Goal: Find specific page/section: Find specific page/section

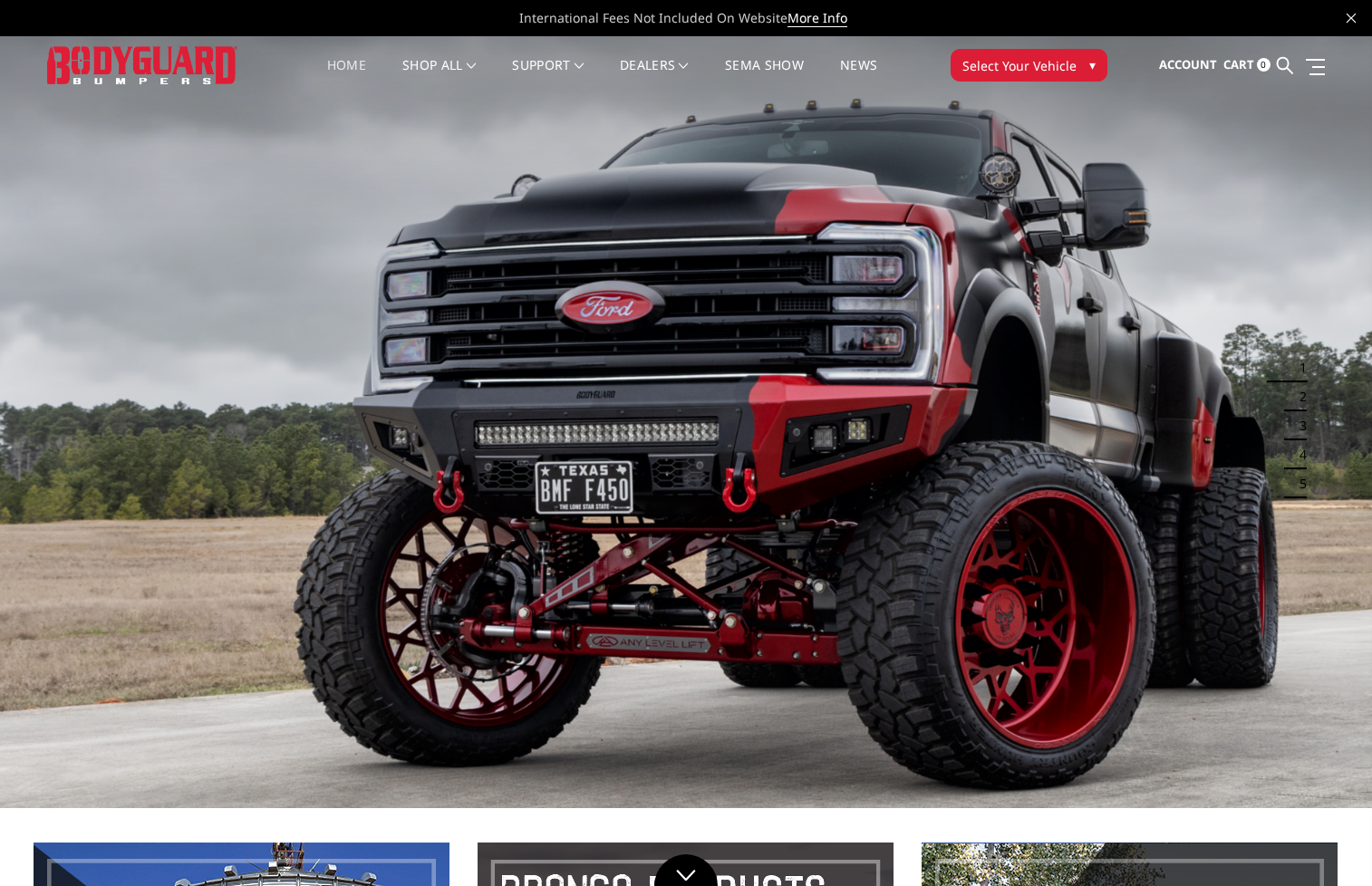
click at [1090, 65] on span "▾" at bounding box center [1093, 65] width 7 height 19
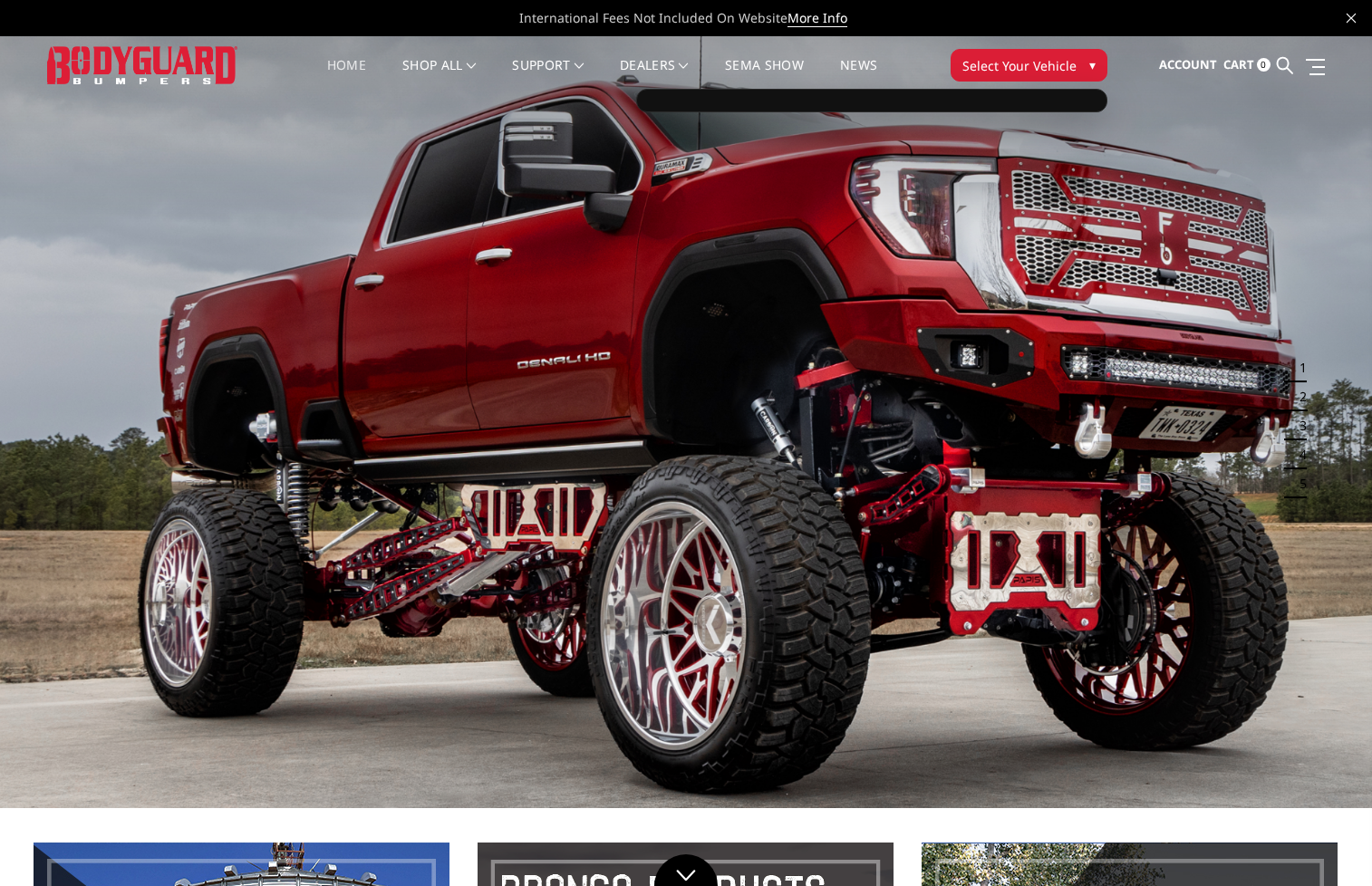
click at [1050, 61] on span "Select Your Vehicle" at bounding box center [1019, 66] width 114 height 19
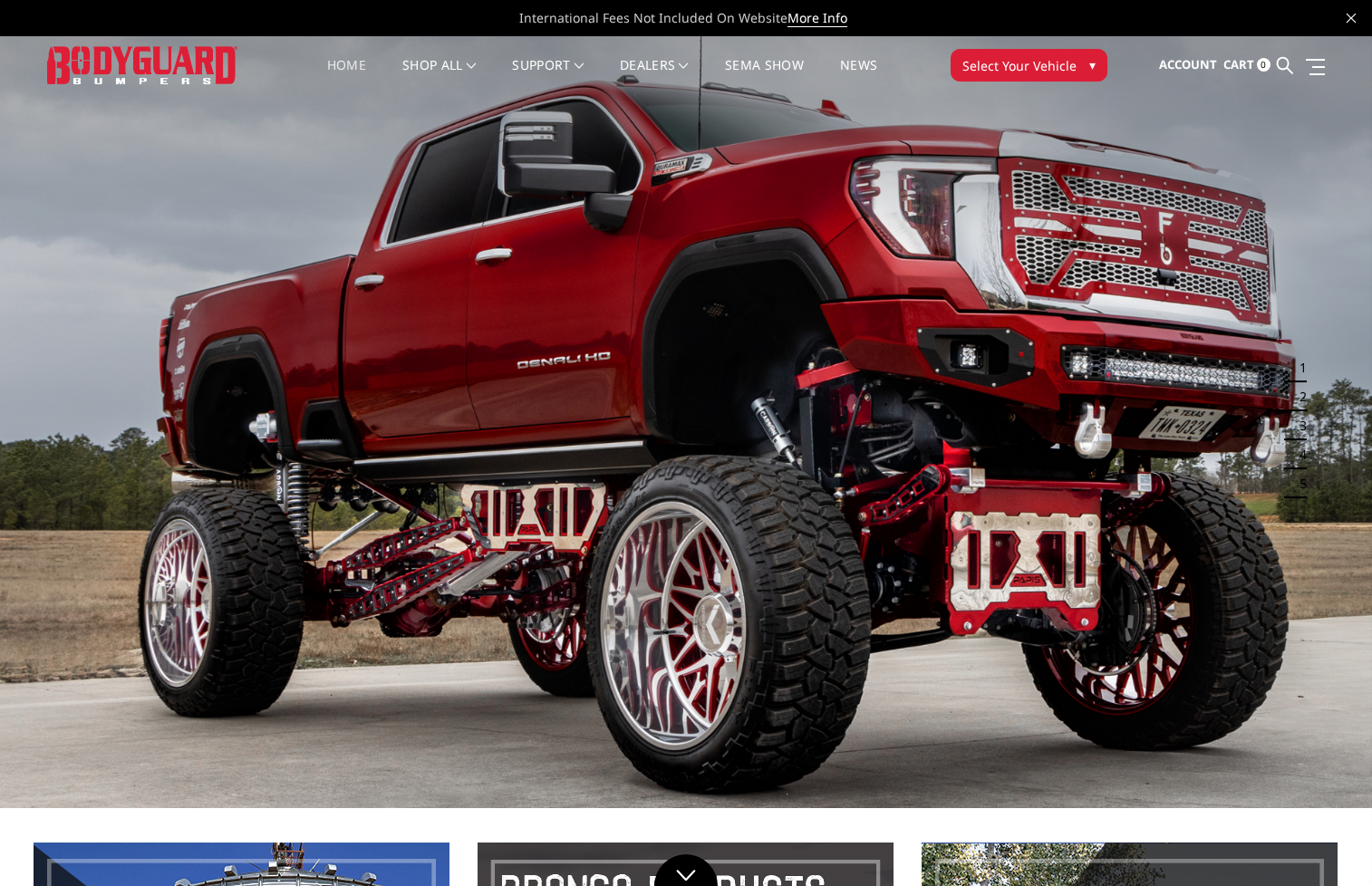
click at [1050, 61] on span "Select Your Vehicle" at bounding box center [1019, 66] width 114 height 19
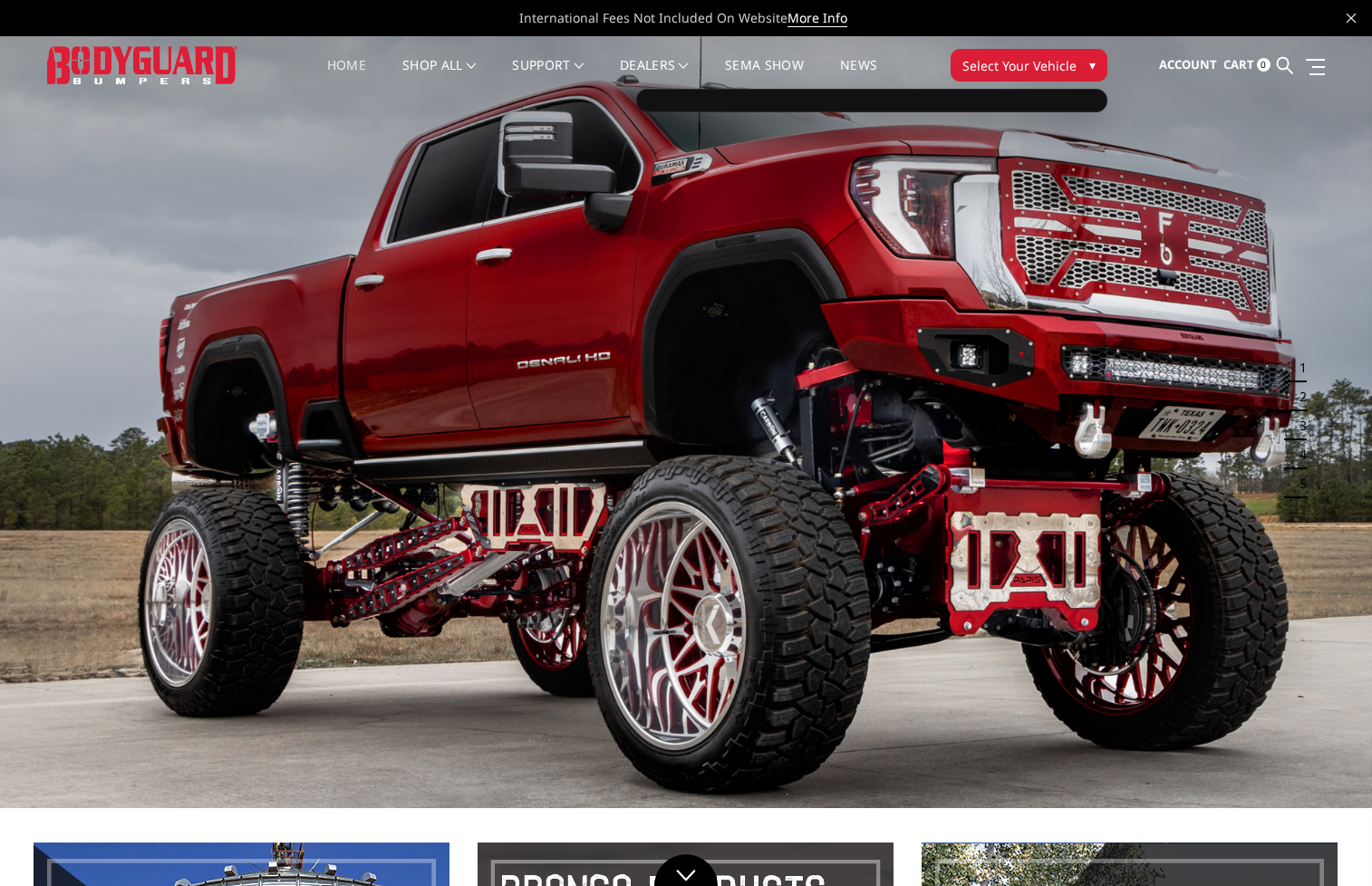
click at [675, 104] on div at bounding box center [871, 100] width 471 height 24
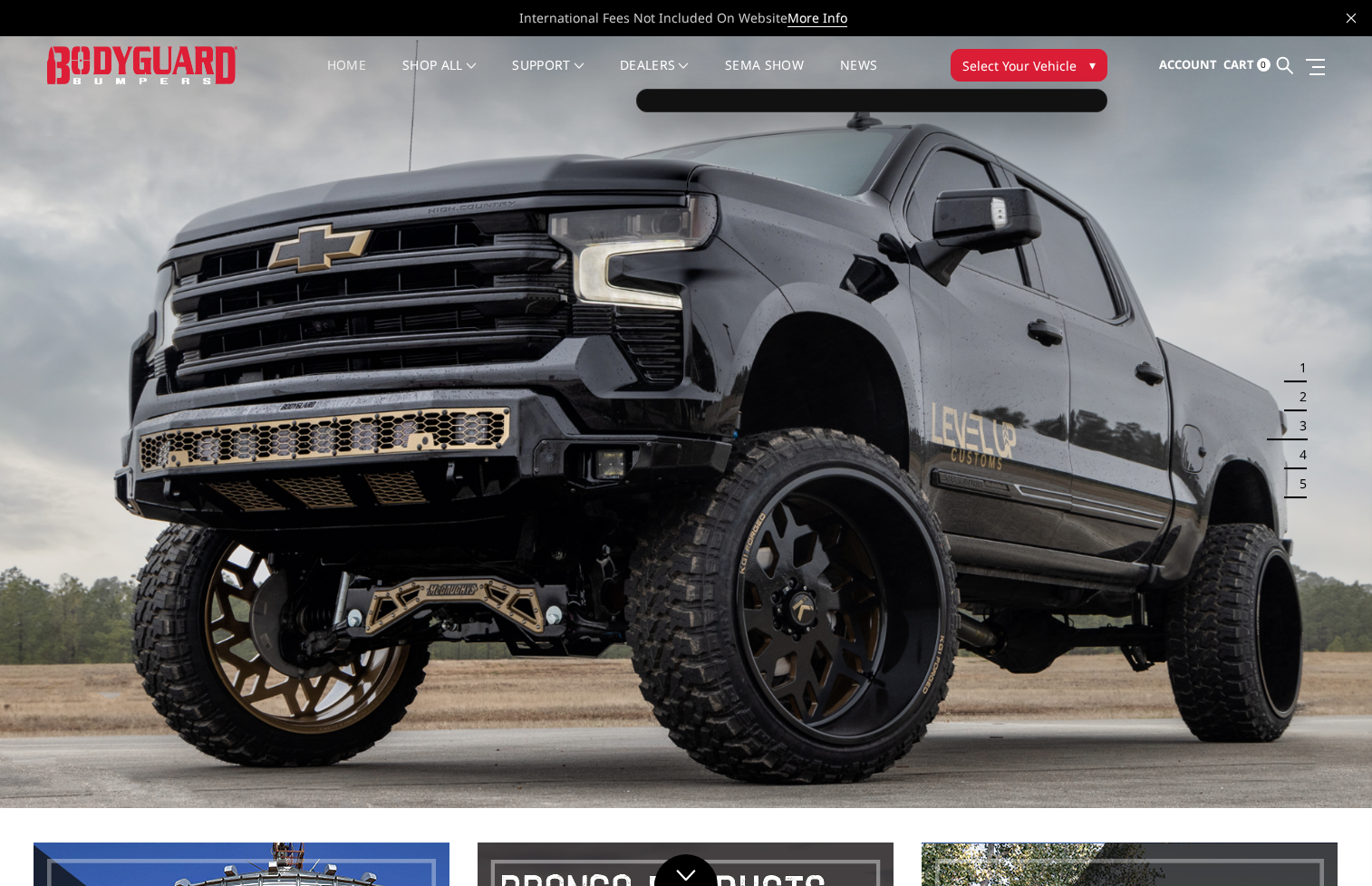
click at [1038, 78] on button "Select Your Vehicle ▾" at bounding box center [1029, 65] width 157 height 33
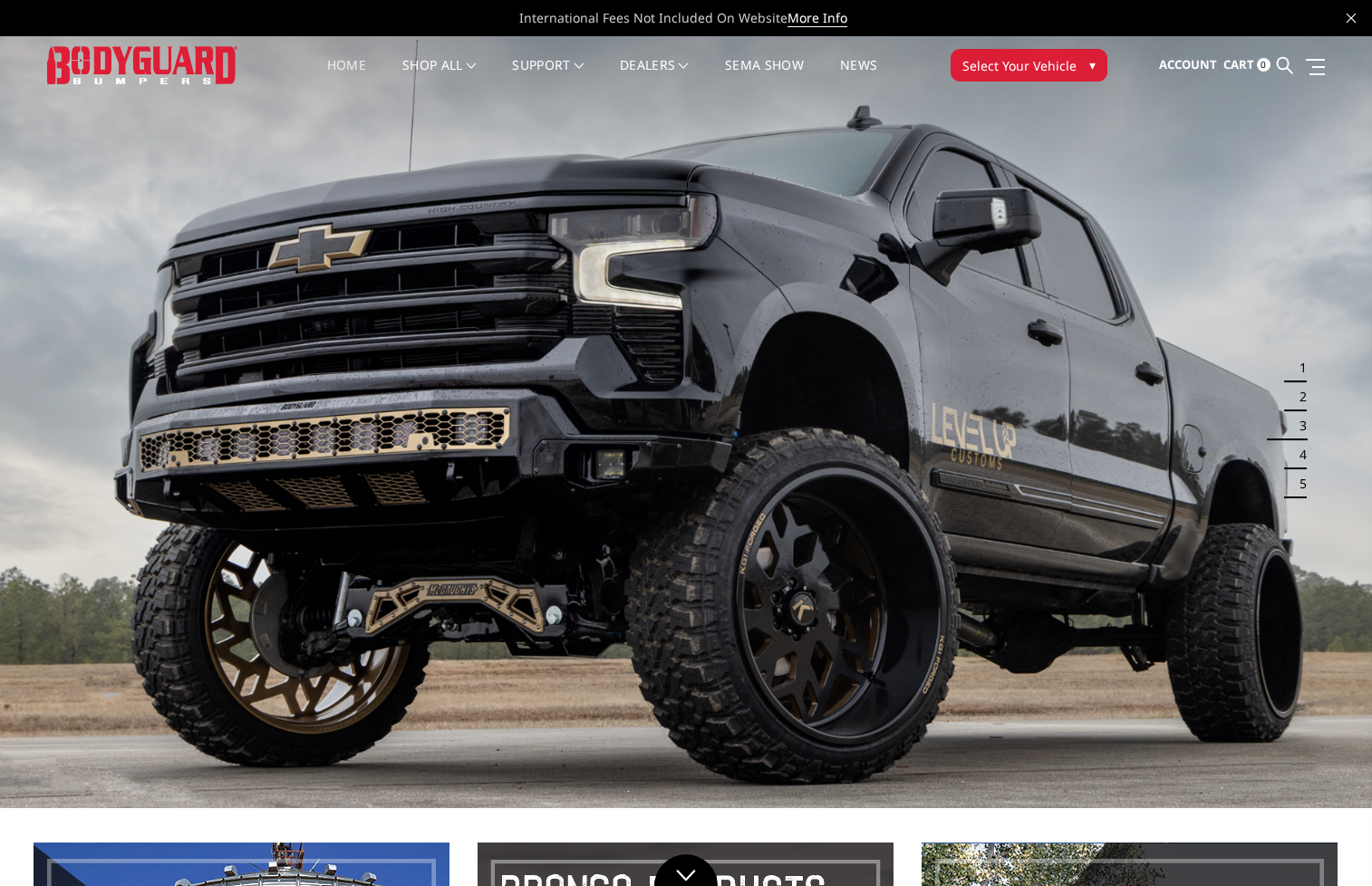
click at [1049, 61] on span "Select Your Vehicle" at bounding box center [1019, 66] width 114 height 19
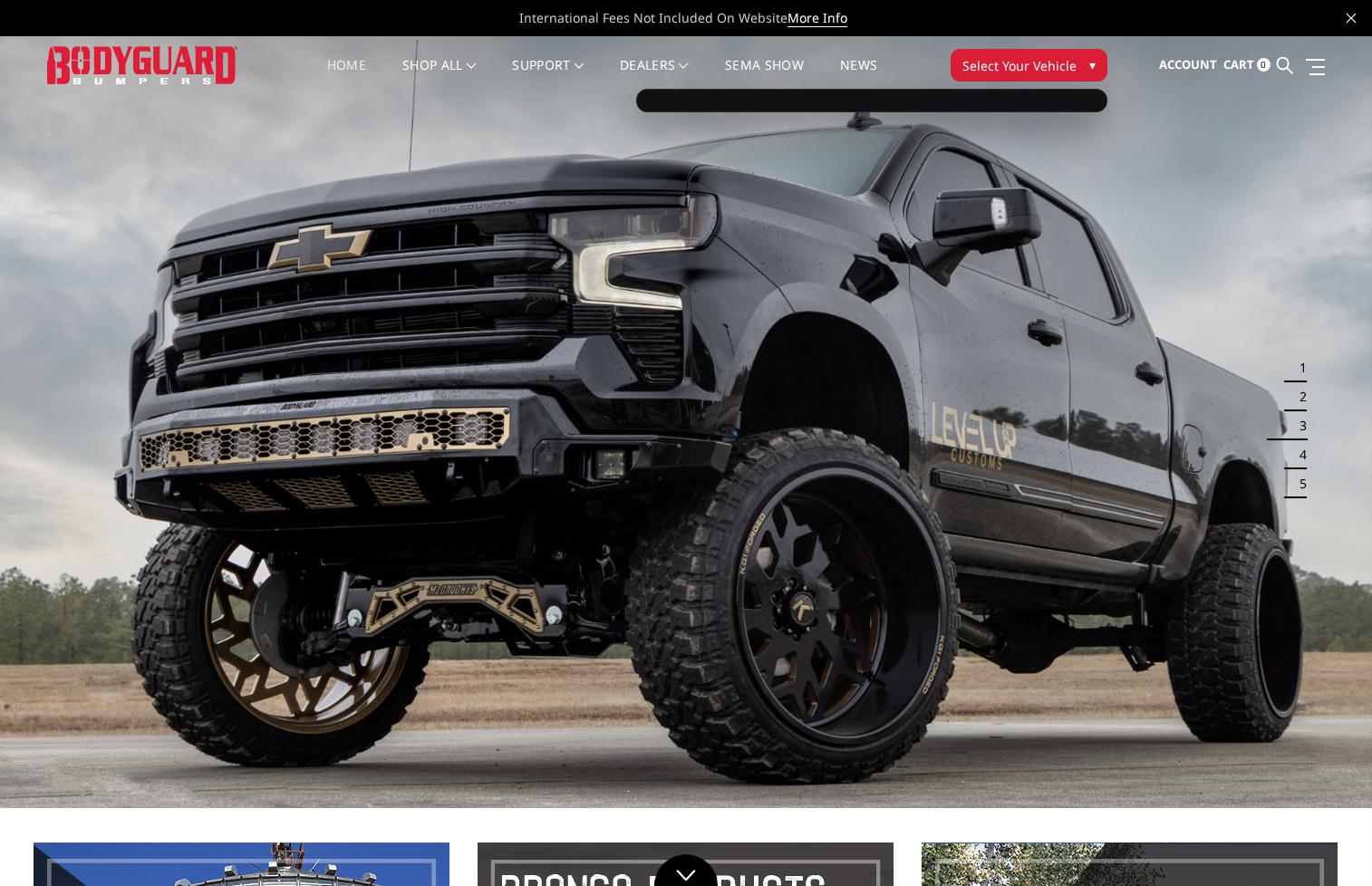
click at [1049, 61] on span "Select Your Vehicle" at bounding box center [1019, 66] width 114 height 19
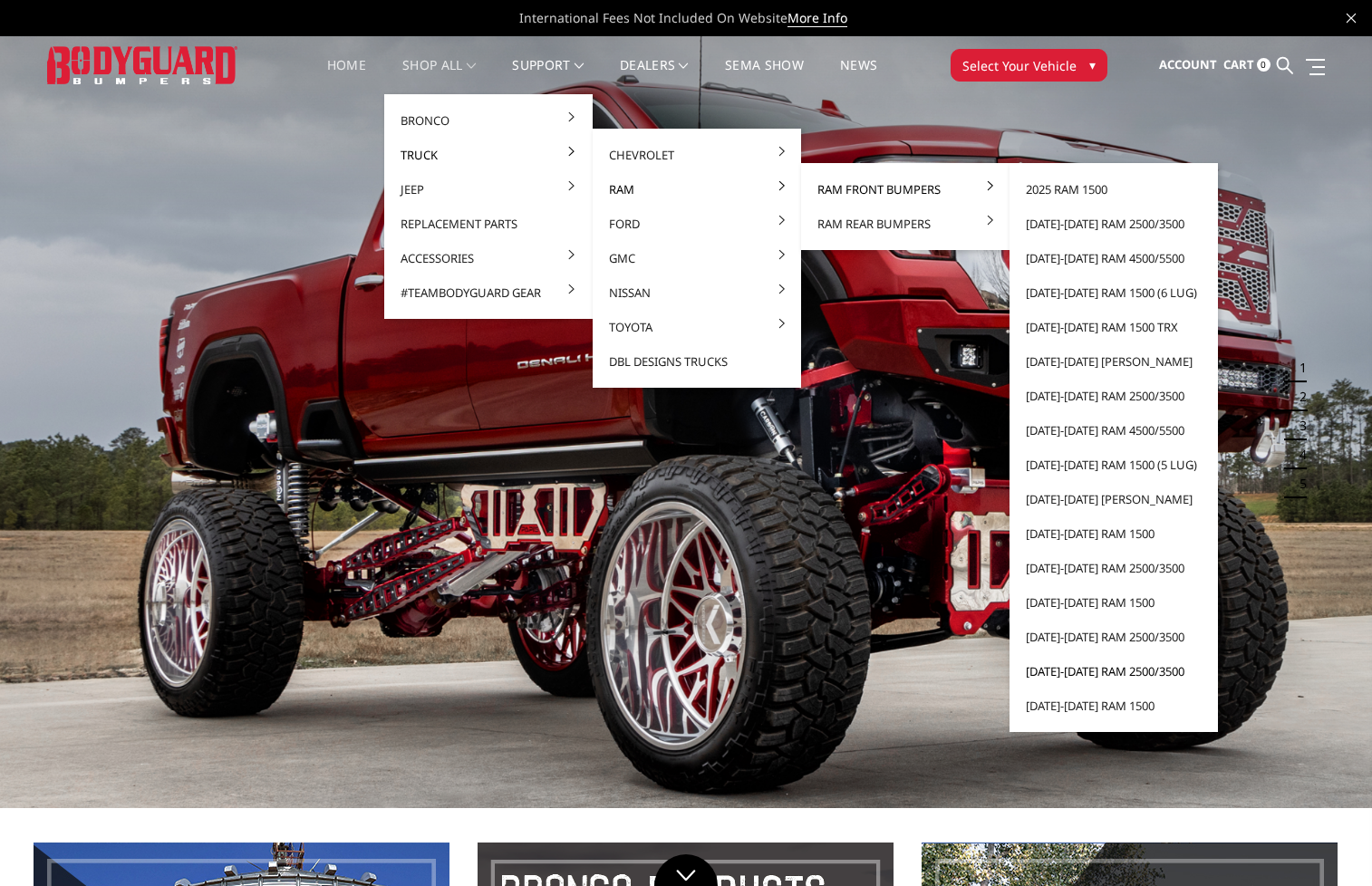
click at [1098, 670] on link "[DATE]-[DATE] Ram 2500/3500" at bounding box center [1114, 671] width 194 height 35
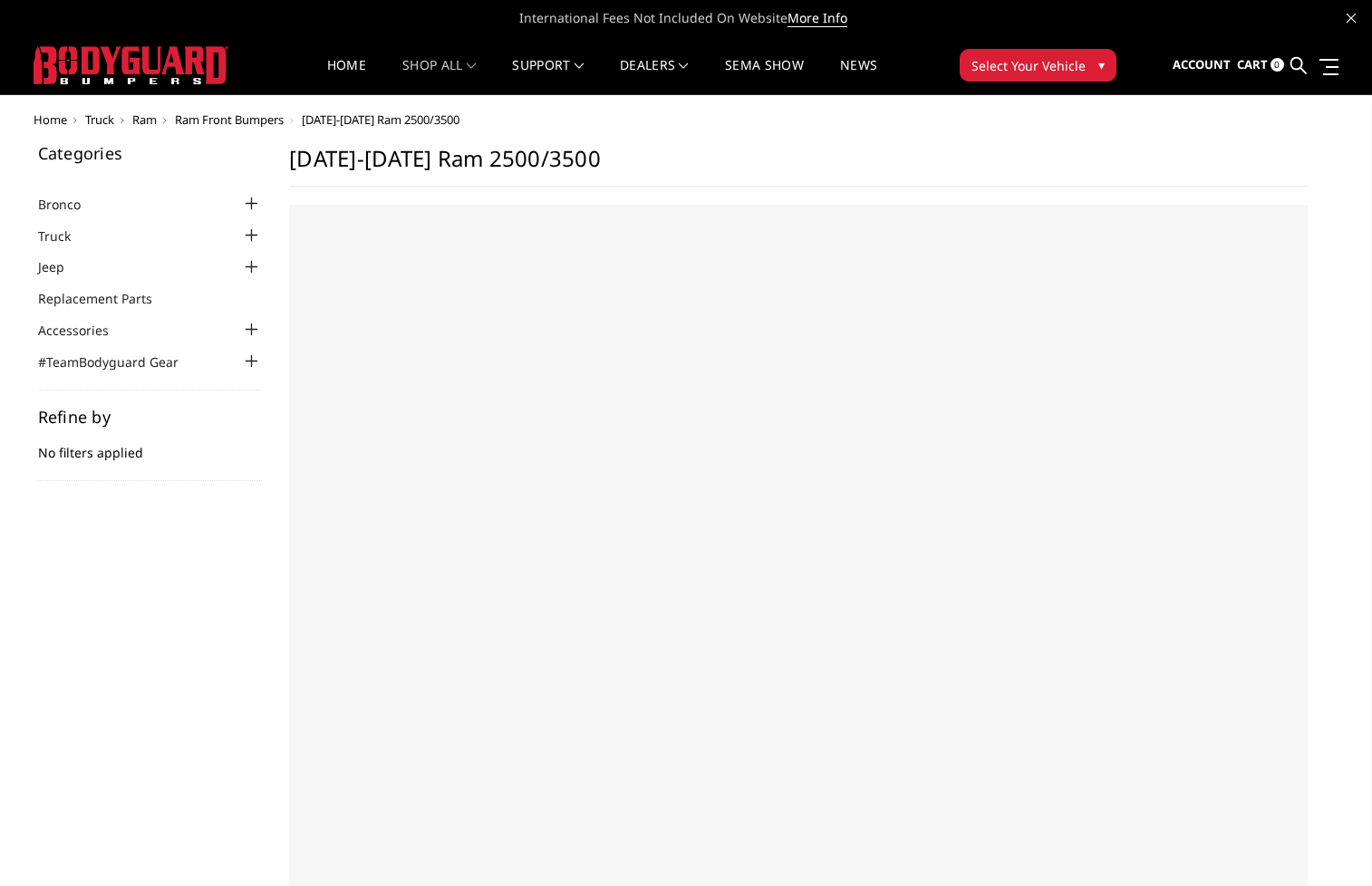
select select "US"
